Goal: Task Accomplishment & Management: Manage account settings

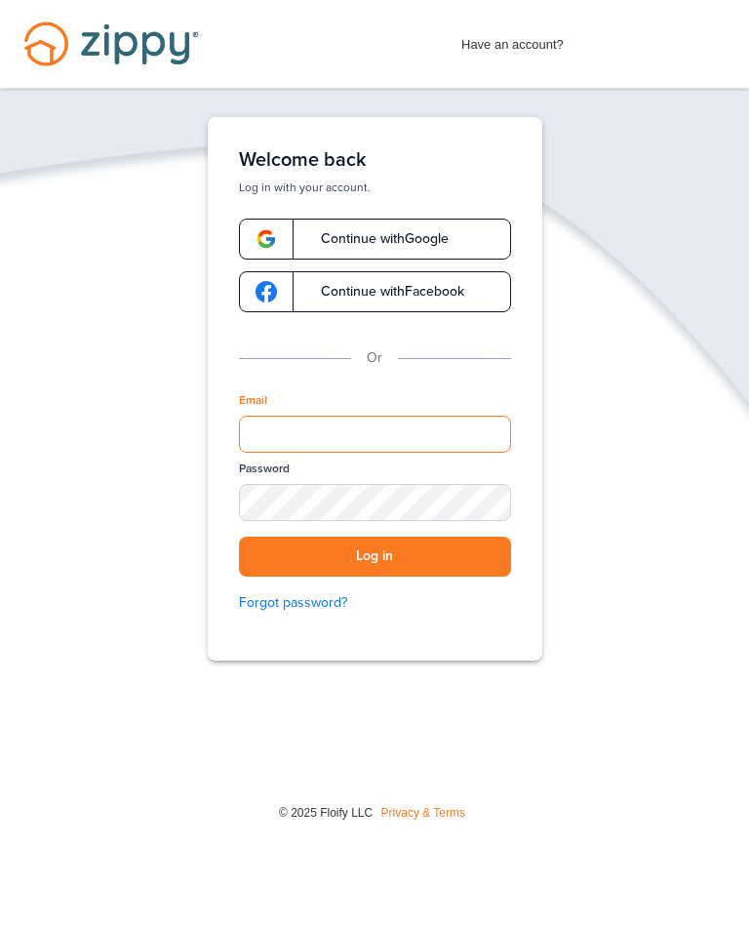
click at [265, 442] on input "Email" at bounding box center [375, 434] width 272 height 37
type input "**********"
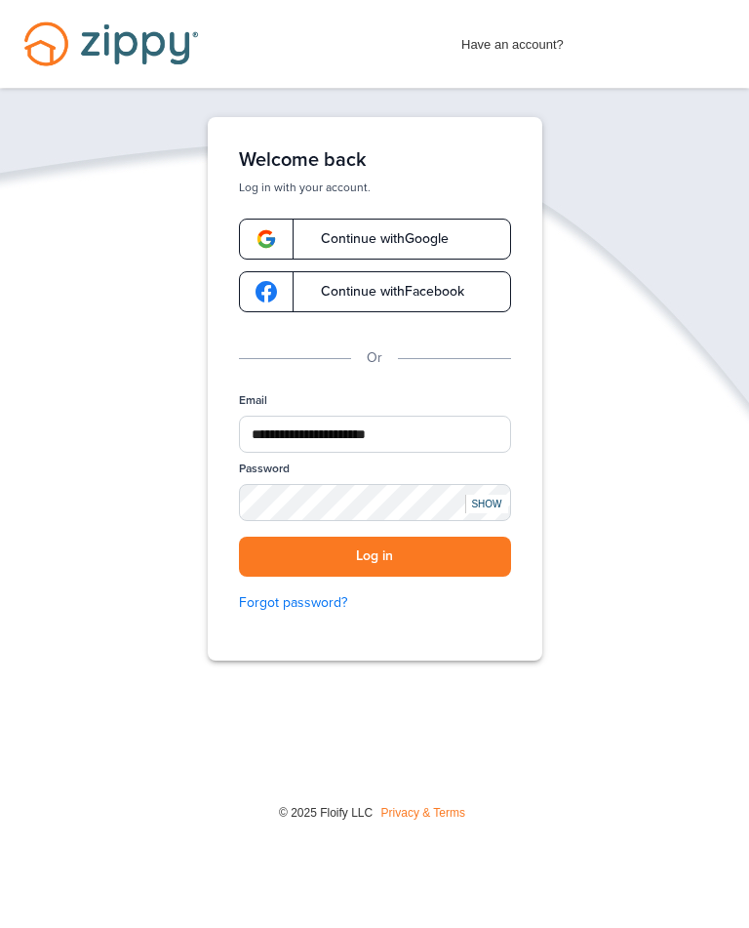
click at [267, 560] on button "Log in" at bounding box center [375, 557] width 272 height 40
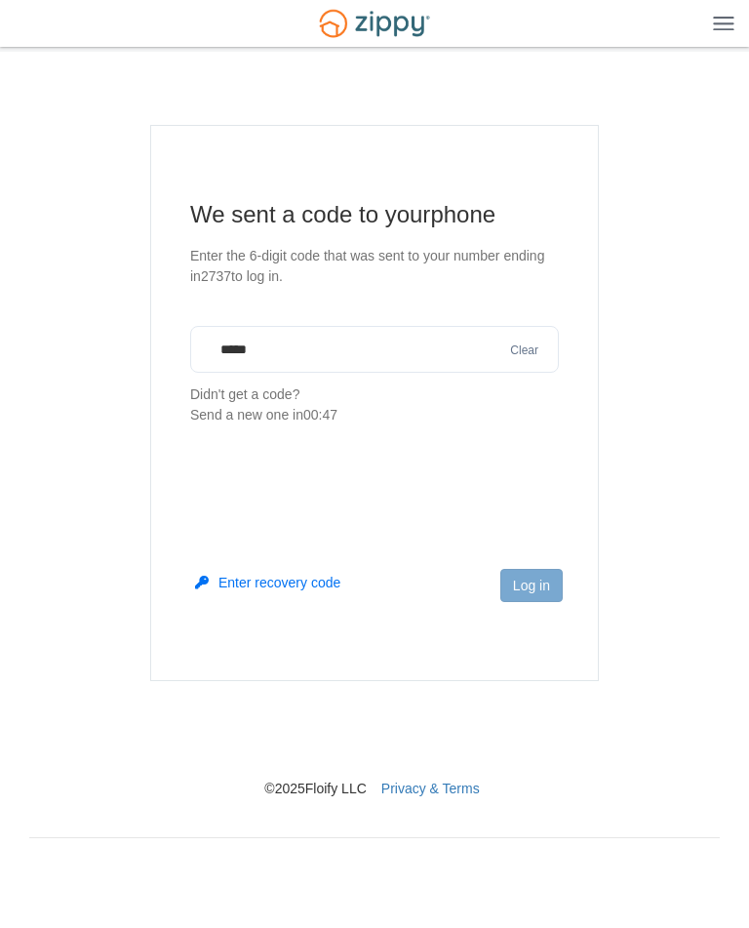
type input "******"
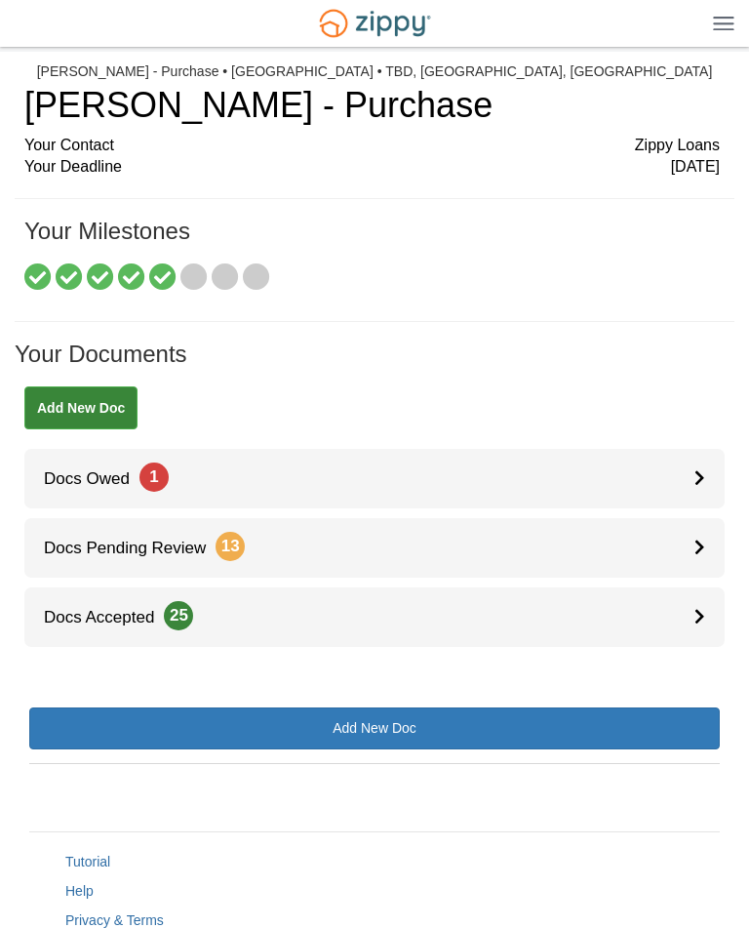
click at [182, 271] on icon at bounding box center [193, 277] width 27 height 27
click at [213, 274] on icon at bounding box center [225, 277] width 27 height 27
click at [248, 274] on icon at bounding box center [256, 277] width 27 height 27
click at [182, 270] on icon at bounding box center [193, 277] width 27 height 27
click at [205, 270] on icon at bounding box center [193, 277] width 27 height 27
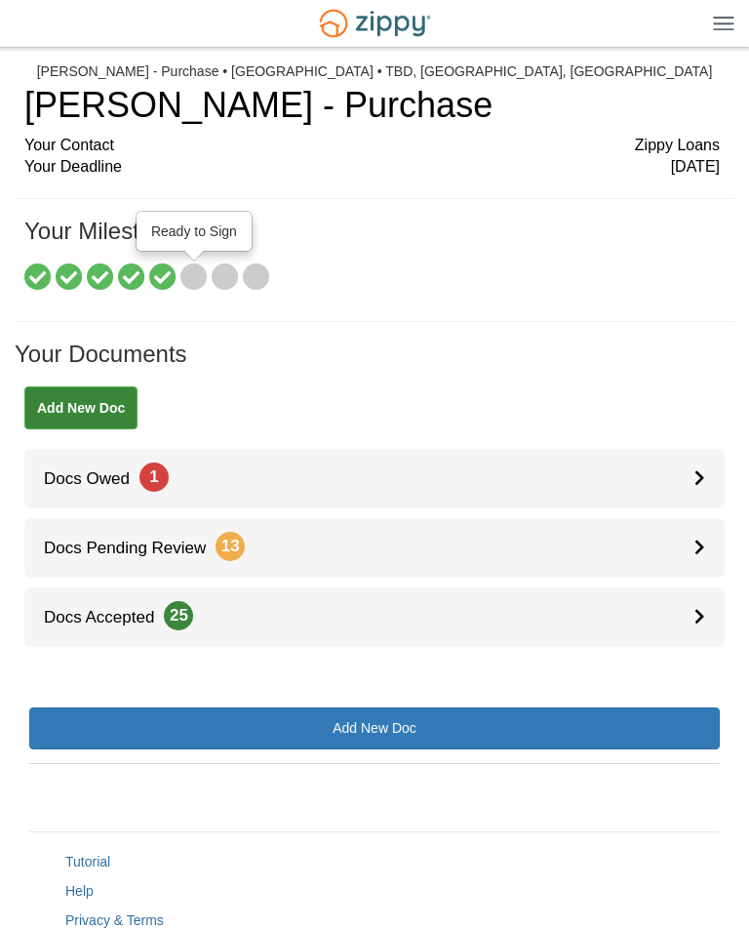
click at [206, 268] on icon at bounding box center [193, 277] width 27 height 27
click at [156, 275] on icon at bounding box center [162, 277] width 27 height 27
click at [184, 276] on icon at bounding box center [193, 277] width 27 height 27
click at [213, 273] on icon at bounding box center [225, 277] width 27 height 27
click at [249, 280] on icon at bounding box center [256, 277] width 27 height 27
